Goal: Transaction & Acquisition: Download file/media

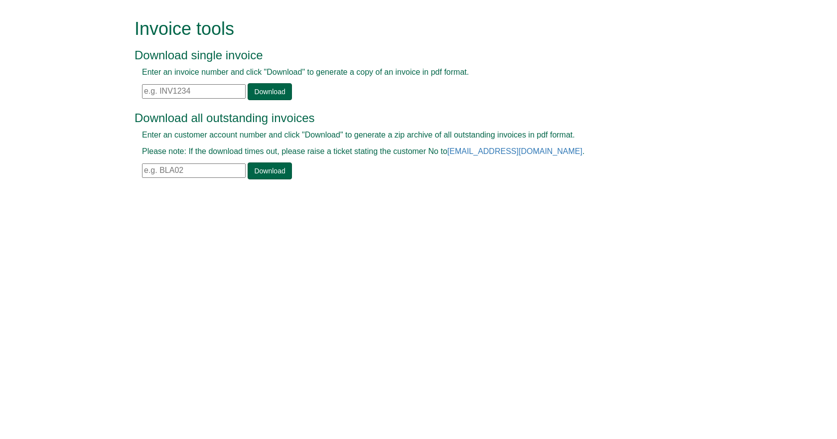
click at [214, 95] on input "text" at bounding box center [194, 91] width 104 height 14
paste input "INV1163564"
click at [248, 94] on link "Download" at bounding box center [270, 91] width 44 height 17
drag, startPoint x: 199, startPoint y: 86, endPoint x: 95, endPoint y: 79, distance: 103.8
click at [113, 79] on form "Invoice tools Download single invoice Enter an invoice number and click "Downlo…" at bounding box center [418, 100] width 837 height 200
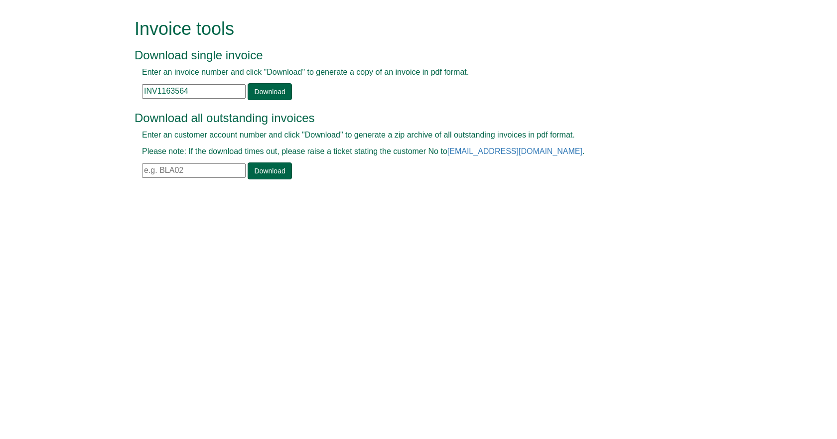
paste input "4388"
click at [259, 96] on link "Download" at bounding box center [270, 91] width 44 height 17
drag, startPoint x: 174, startPoint y: 91, endPoint x: 85, endPoint y: 100, distance: 89.1
click at [117, 100] on form "Invoice tools Download single invoice Enter an invoice number and click "Downlo…" at bounding box center [418, 100] width 837 height 200
paste input "75003"
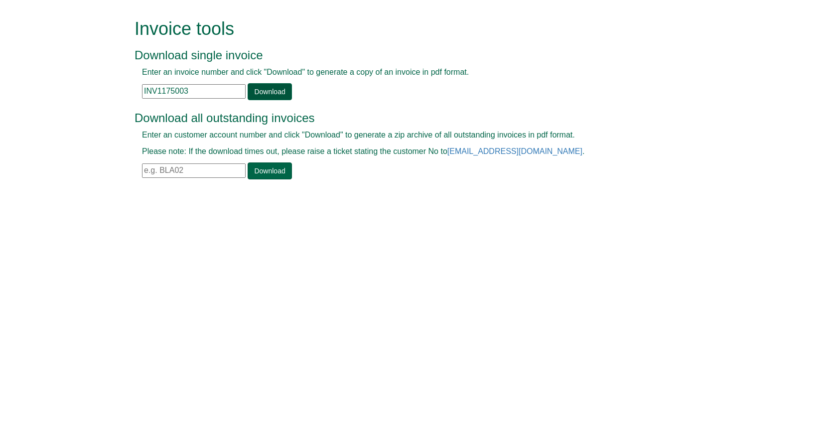
type input "INV1175003"
click at [250, 95] on link "Download" at bounding box center [270, 91] width 44 height 17
